Goal: Task Accomplishment & Management: Complete application form

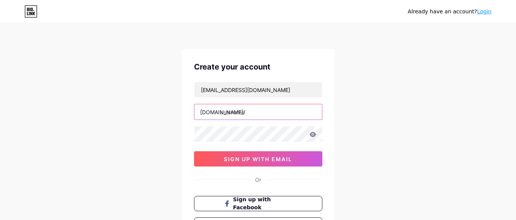
click at [247, 110] on input "text" at bounding box center [259, 111] width 128 height 15
paste input "nilecruisess"
type input "nilecruisess"
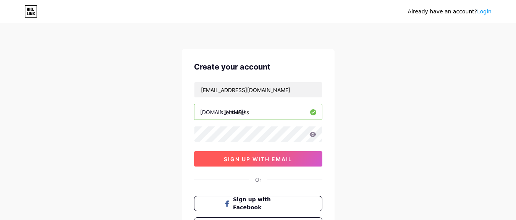
click at [260, 156] on span "sign up with email" at bounding box center [258, 159] width 68 height 6
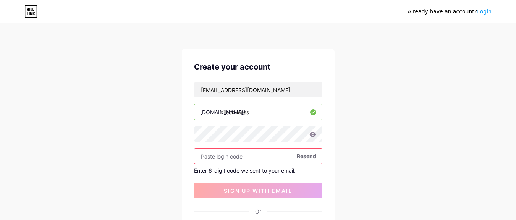
click at [233, 156] on input "text" at bounding box center [259, 156] width 128 height 15
paste input "850345"
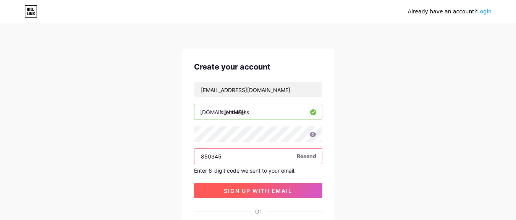
type input "850345"
click at [258, 190] on span "sign up with email" at bounding box center [258, 191] width 68 height 6
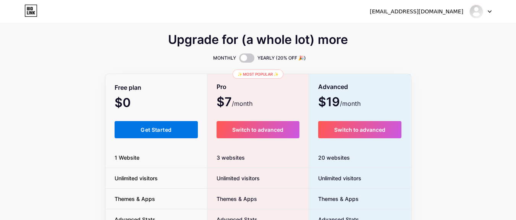
click at [161, 135] on button "Get Started" at bounding box center [157, 129] width 84 height 17
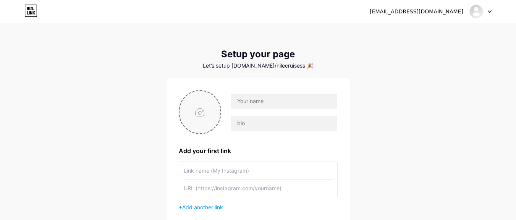
click at [203, 112] on input "file" at bounding box center [200, 112] width 41 height 42
type input "C:\fakepath\nile cruisess logo.png"
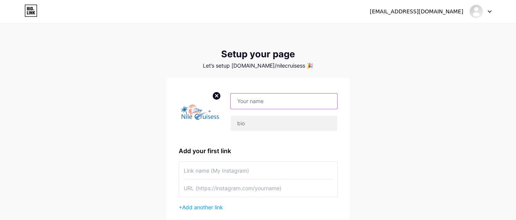
click at [282, 99] on input "text" at bounding box center [284, 101] width 106 height 15
click at [253, 106] on input "text" at bounding box center [284, 101] width 106 height 15
paste input "Nile Cruisess"
type input "Nile Cruisess"
click at [377, 107] on div "[EMAIL_ADDRESS][DOMAIN_NAME] Dashboard Logout Setup your page Let’s setup [DOMA…" at bounding box center [258, 136] width 516 height 272
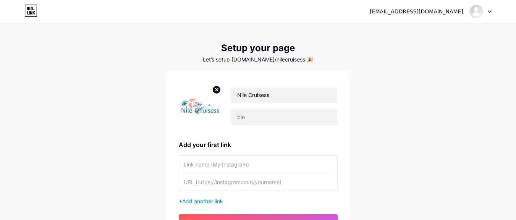
scroll to position [83, 0]
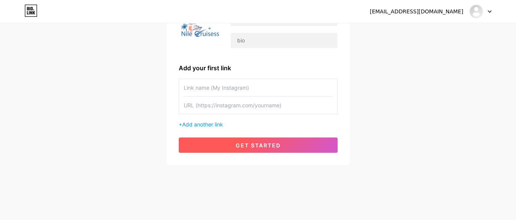
click at [282, 145] on button "get started" at bounding box center [258, 145] width 159 height 15
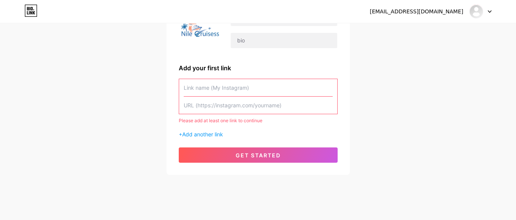
click at [246, 88] on input "text" at bounding box center [258, 87] width 149 height 17
click at [237, 87] on input "text" at bounding box center [258, 87] width 149 height 17
click at [243, 90] on input "text" at bounding box center [258, 87] width 149 height 17
paste input "Luxury Nile Cruise Egypt — A Timeless Journey with [PERSON_NAME]"
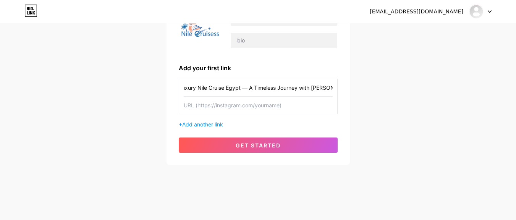
scroll to position [0, 0]
click at [285, 88] on input "Luxury Nile Cruise Egypt — A Timeless Journey with [PERSON_NAME]" at bounding box center [258, 87] width 149 height 17
paste input "isess"
type input "Luxury Nile Cruise Egypt — A Timeless Journey with Nile Cruisess"
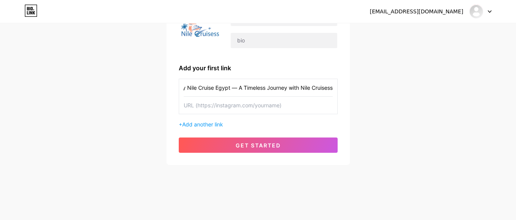
click at [385, 96] on div "[EMAIL_ADDRESS][DOMAIN_NAME] Dashboard Logout Setup your page Let’s setup [DOMA…" at bounding box center [258, 53] width 516 height 272
click at [266, 106] on input "text" at bounding box center [258, 105] width 149 height 17
paste input "[URL][DOMAIN_NAME]"
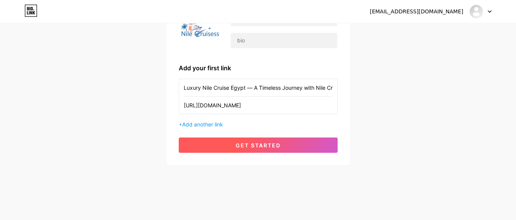
type input "[URL][DOMAIN_NAME]"
click at [278, 146] on span "get started" at bounding box center [258, 145] width 45 height 6
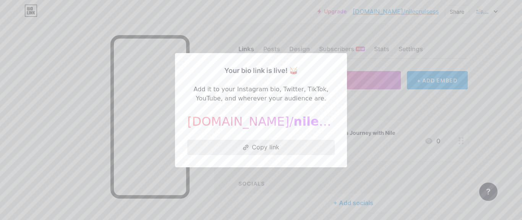
click at [275, 151] on button "Copy link" at bounding box center [261, 147] width 148 height 15
